Goal: Information Seeking & Learning: Learn about a topic

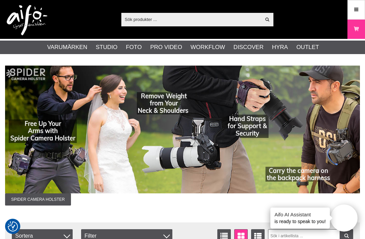
click at [0, 0] on link "Stories" at bounding box center [0, 0] width 0 height 0
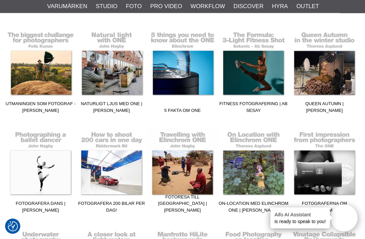
scroll to position [650, 0]
click at [52, 80] on link "Utmaningen som fotograf - [PERSON_NAME]" at bounding box center [40, 70] width 71 height 91
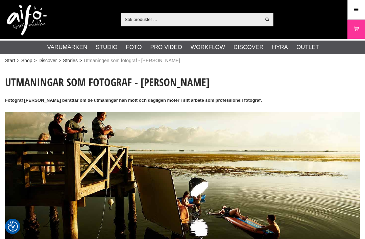
checkbox input "true"
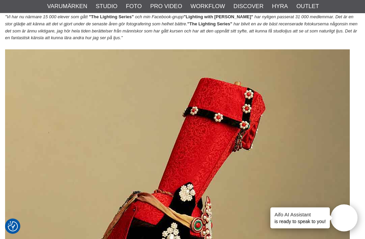
scroll to position [4240, 0]
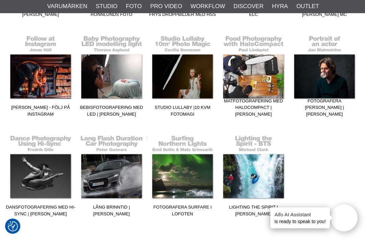
scroll to position [1049, 0]
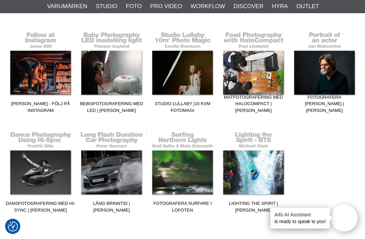
click at [334, 72] on link "Fotografera [PERSON_NAME] | [PERSON_NAME]" at bounding box center [324, 70] width 71 height 91
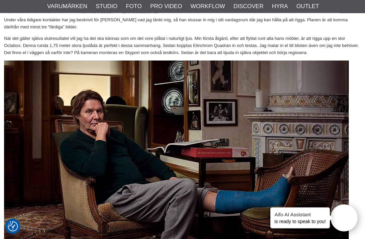
scroll to position [808, 1]
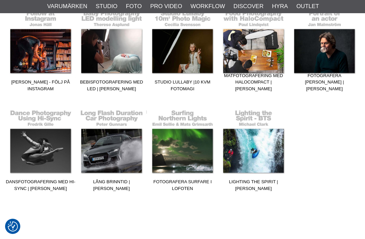
scroll to position [1070, 0]
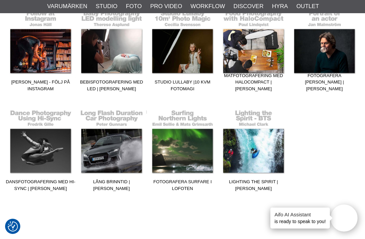
click at [47, 150] on link "Dansfotografering med Hi-Sync | [PERSON_NAME]" at bounding box center [40, 148] width 71 height 91
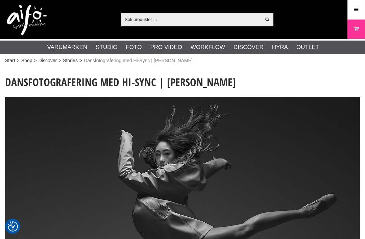
checkbox input "true"
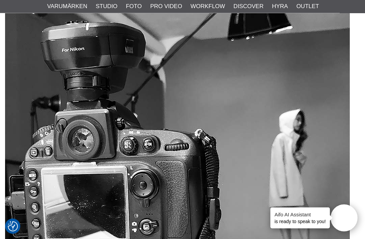
scroll to position [2746, 0]
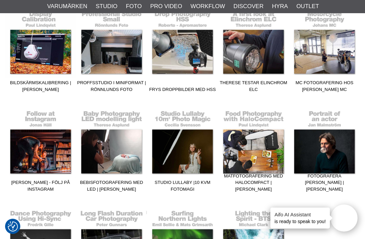
scroll to position [970, 0]
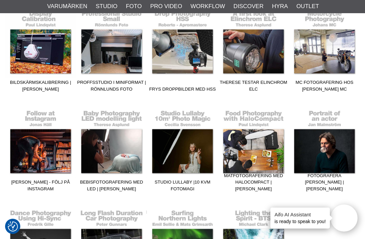
click at [114, 158] on link "Bebisfotografering med LED | [PERSON_NAME]" at bounding box center [111, 148] width 71 height 91
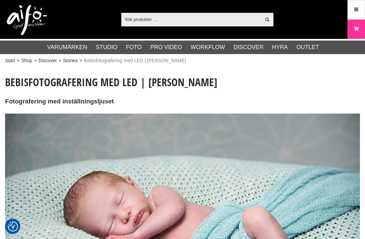
checkbox input "true"
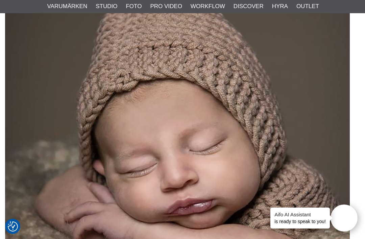
scroll to position [2165, 0]
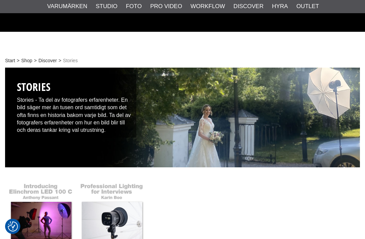
checkbox input "true"
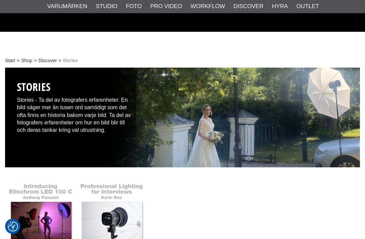
scroll to position [970, 0]
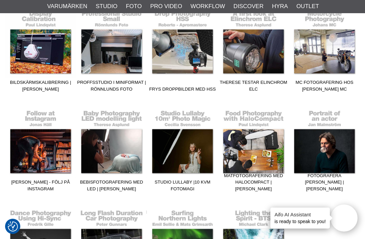
click at [118, 153] on link "Bebisfotografering med LED | [PERSON_NAME]" at bounding box center [111, 148] width 71 height 91
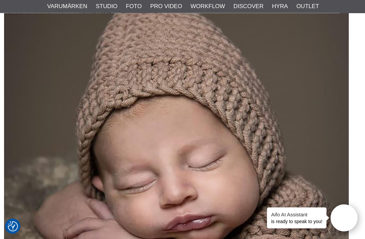
scroll to position [2167, 1]
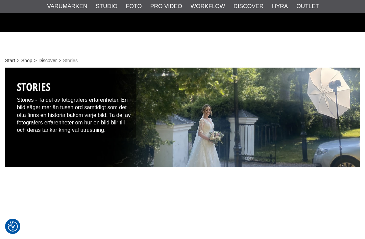
checkbox input "true"
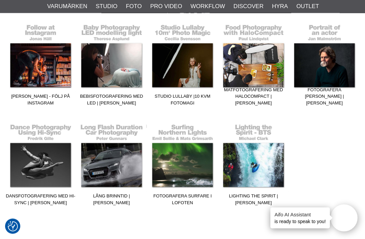
scroll to position [1017, 0]
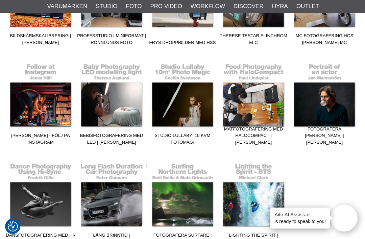
click at [187, 107] on link "Studio Lullaby |10 kvm fotomagi" at bounding box center [182, 102] width 71 height 91
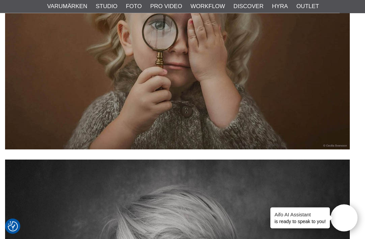
scroll to position [1836, 0]
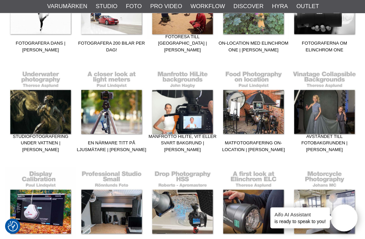
scroll to position [810, 0]
click at [187, 108] on link "Manfrotto HiLite, vit eller svart bakgrund | [PERSON_NAME]" at bounding box center [182, 109] width 71 height 91
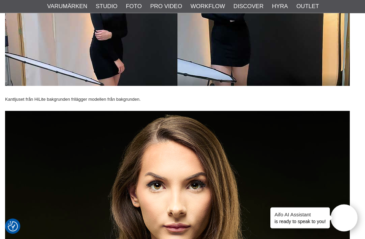
scroll to position [1085, 0]
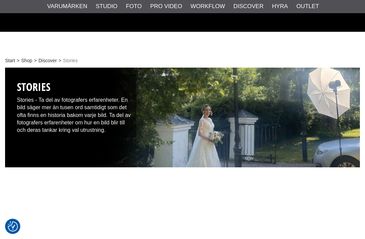
checkbox input "true"
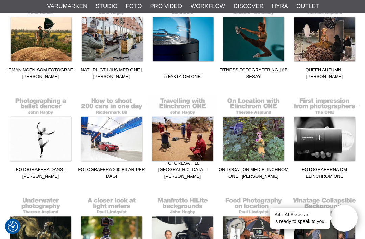
scroll to position [683, 0]
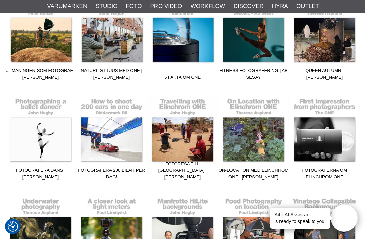
click at [328, 131] on link "Fotograferna om Elinchrom ONE" at bounding box center [324, 137] width 71 height 91
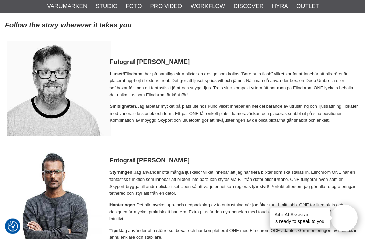
scroll to position [286, 0]
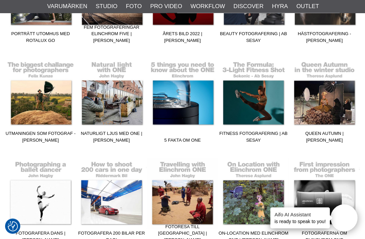
scroll to position [613, 0]
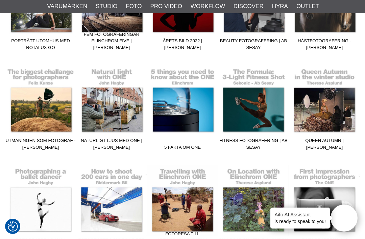
click at [191, 115] on link "5 Fakta om ONE" at bounding box center [182, 107] width 71 height 91
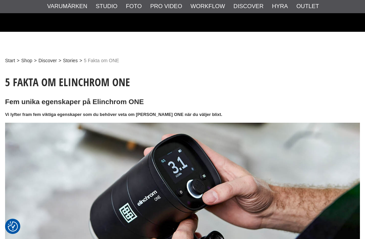
checkbox input "true"
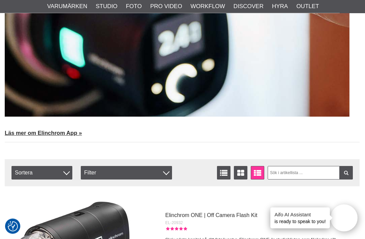
scroll to position [2702, 0]
